Goal: Information Seeking & Learning: Learn about a topic

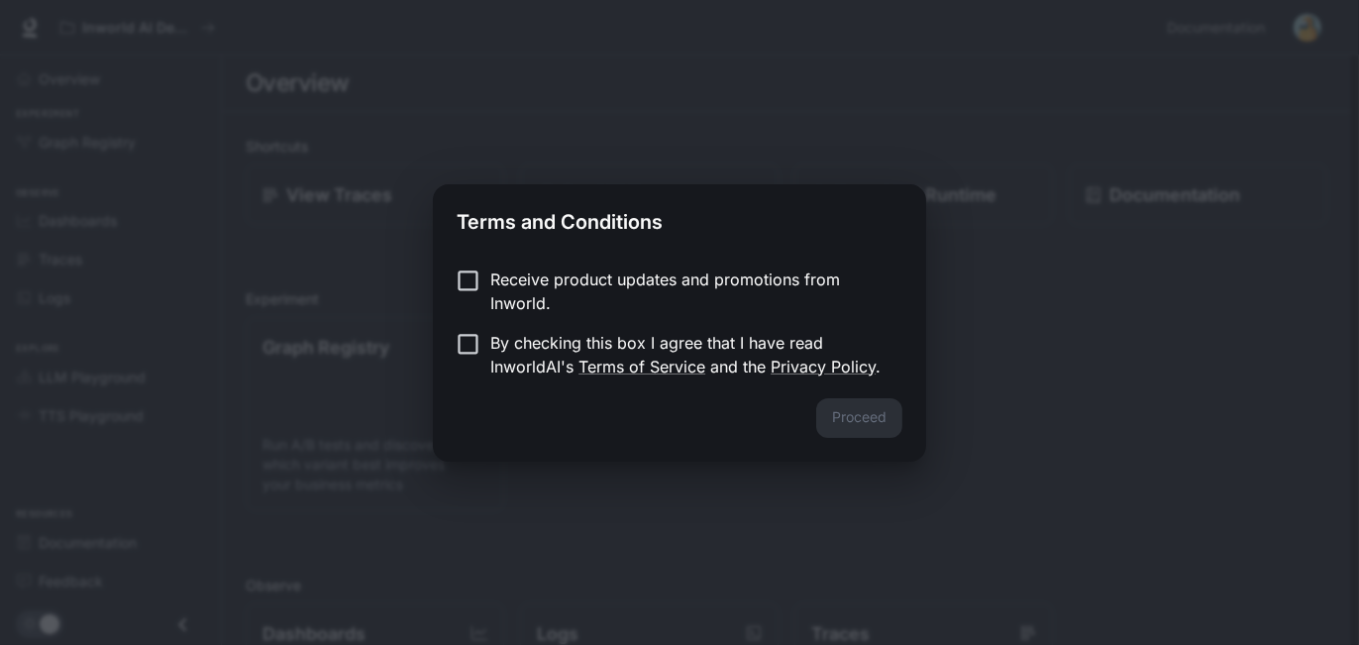
click at [644, 276] on p "Receive product updates and promotions from Inworld." at bounding box center [688, 291] width 396 height 48
click at [877, 424] on button "Proceed" at bounding box center [859, 418] width 86 height 40
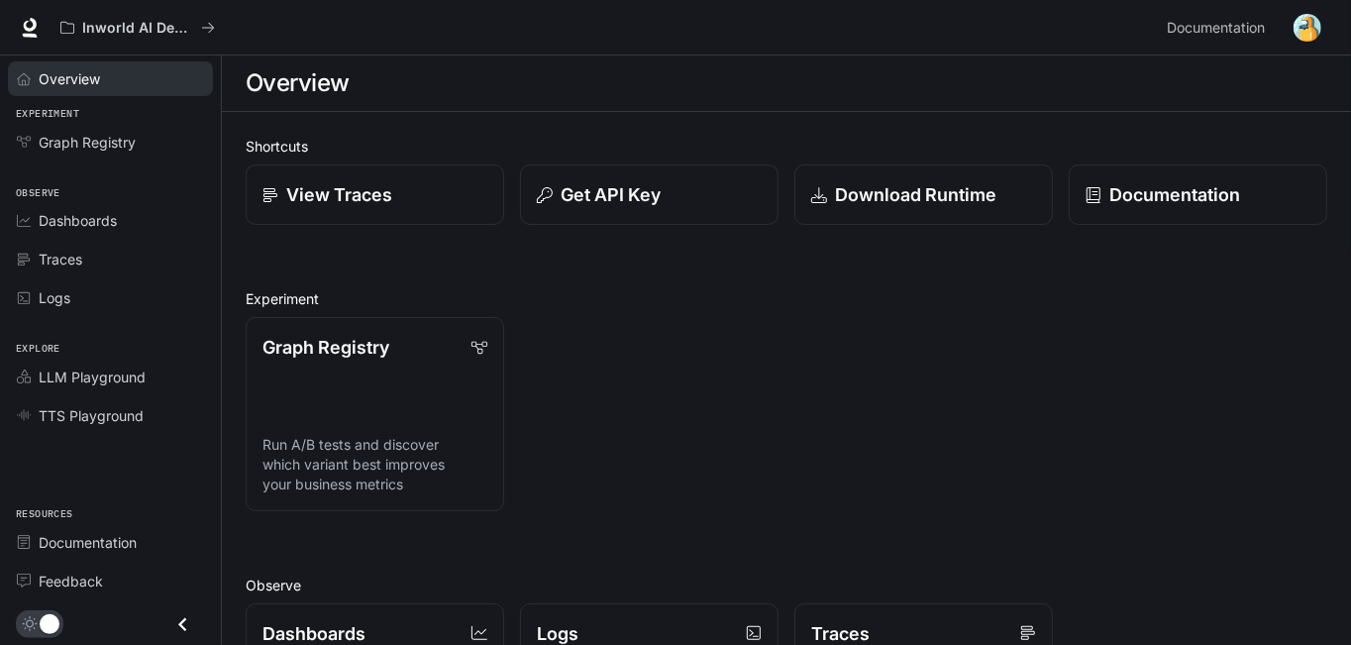
click at [91, 74] on span "Overview" at bounding box center [69, 78] width 61 height 21
click at [114, 81] on div "Overview" at bounding box center [121, 78] width 165 height 21
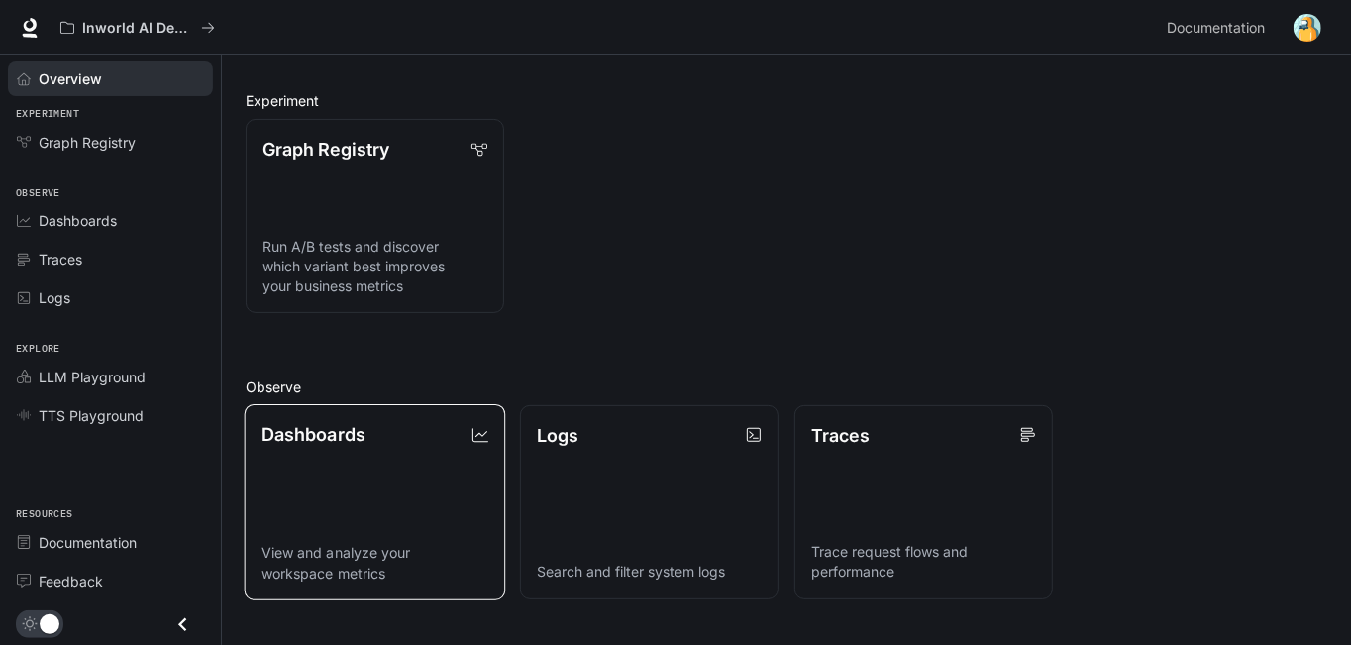
scroll to position [210, 0]
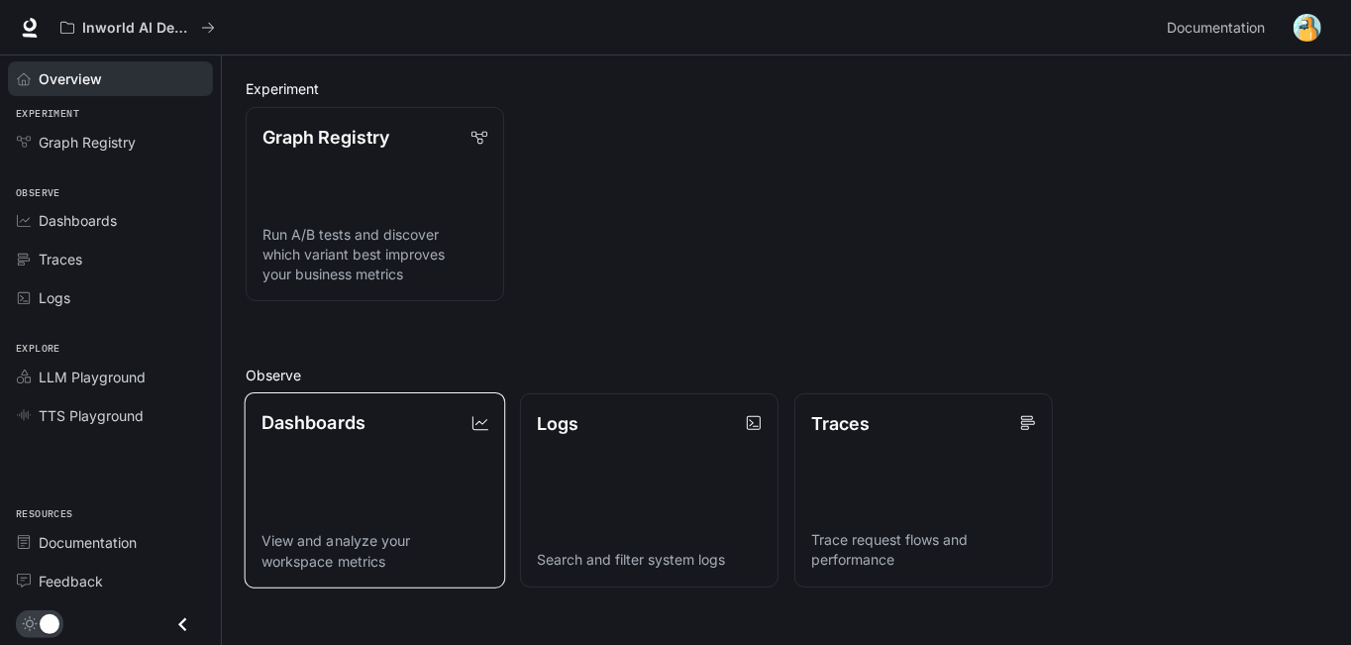
click at [395, 491] on link "Dashboards View and analyze your workspace metrics" at bounding box center [375, 490] width 261 height 196
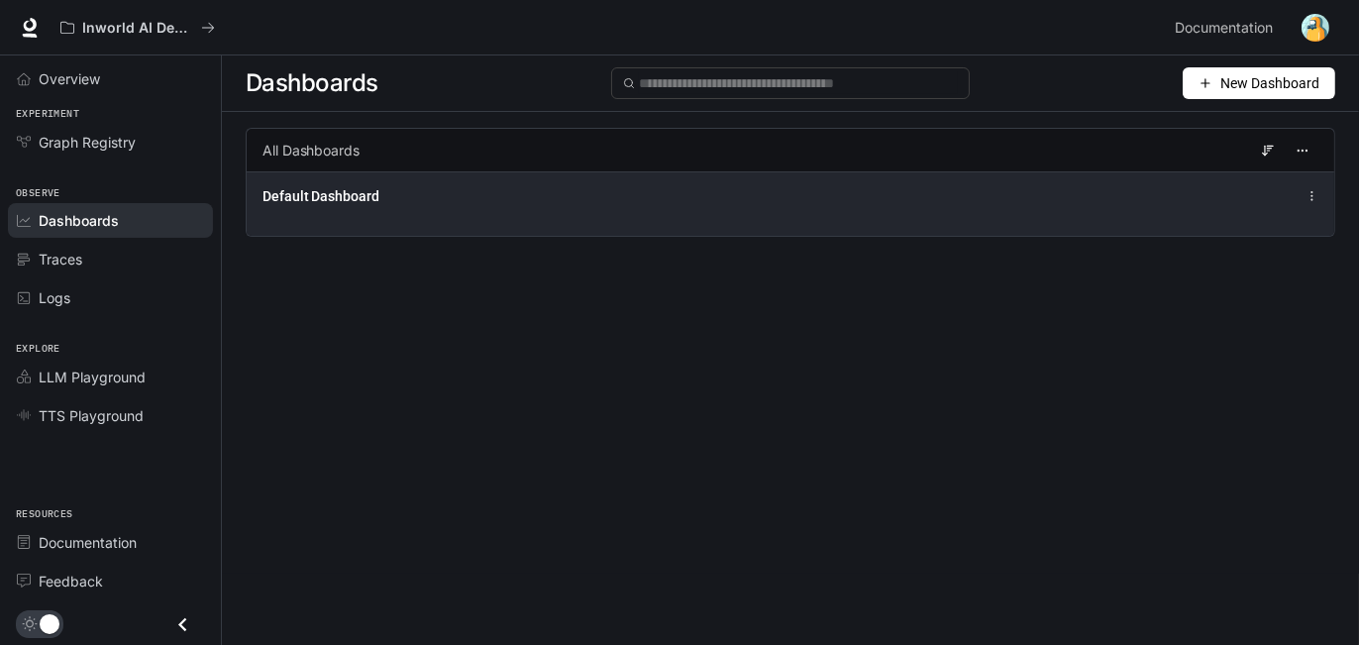
click at [557, 203] on div "Default Dashboard" at bounding box center [565, 196] width 606 height 20
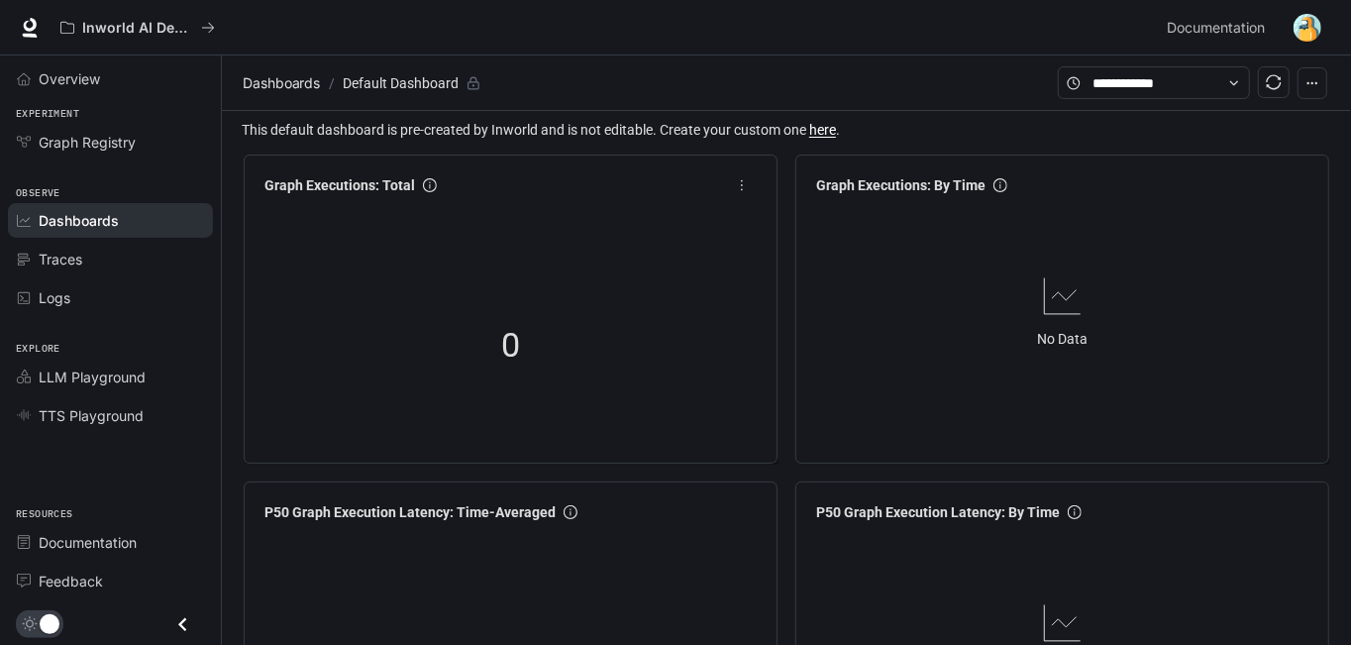
click at [491, 327] on div "0" at bounding box center [511, 345] width 198 height 127
click at [86, 81] on span "Overview" at bounding box center [69, 78] width 61 height 21
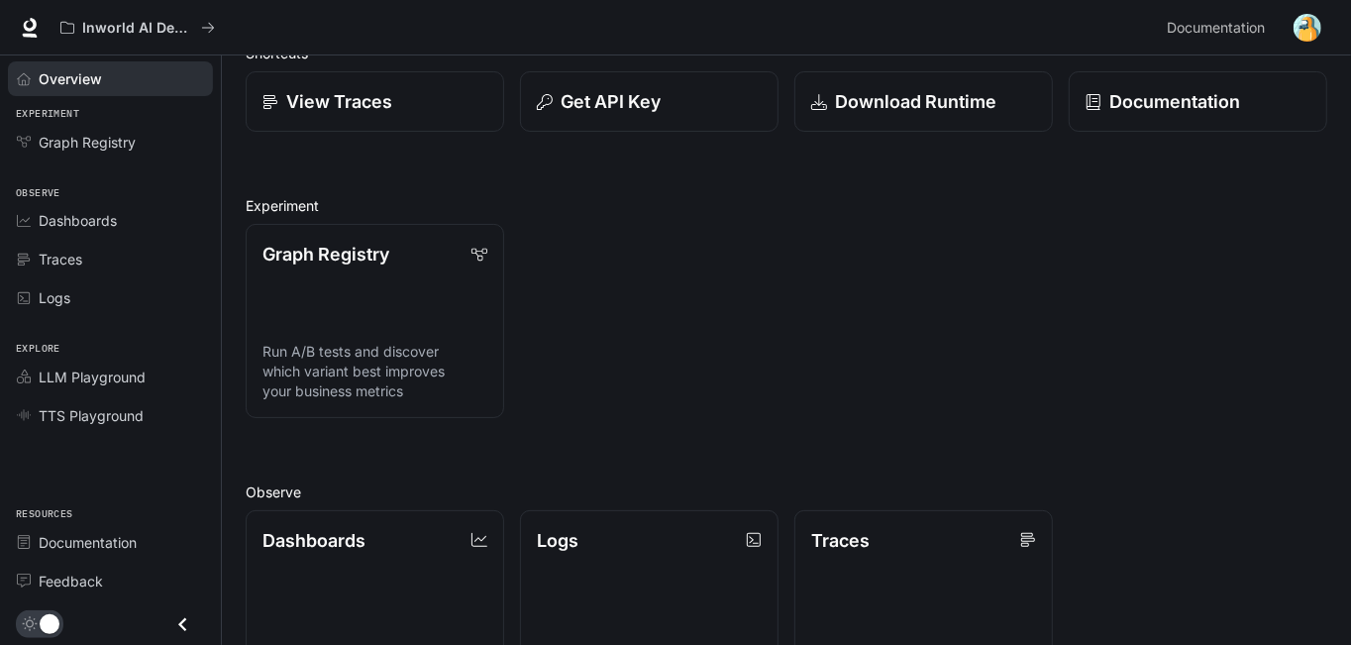
scroll to position [94, 0]
click at [118, 536] on span "Documentation" at bounding box center [88, 542] width 98 height 21
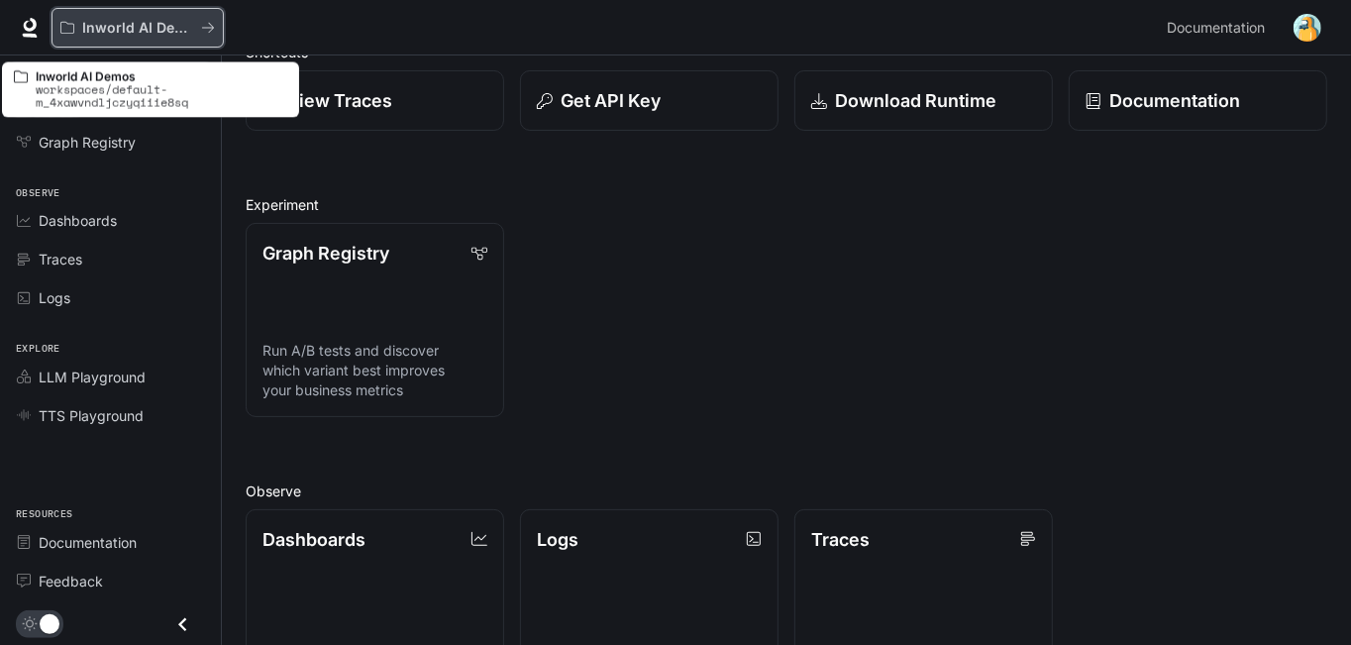
click at [116, 27] on p "Inworld AI Demos" at bounding box center [137, 28] width 111 height 17
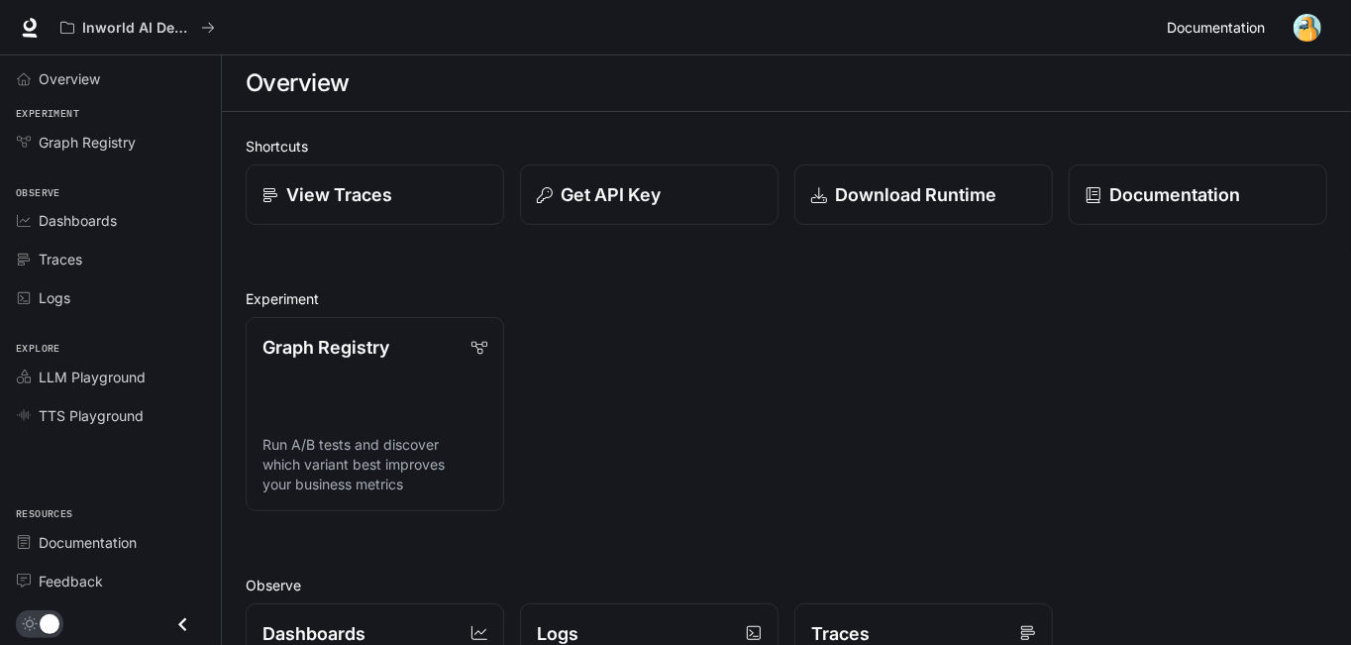
click at [1233, 23] on span "Documentation" at bounding box center [1216, 28] width 98 height 25
